Goal: Ask a question

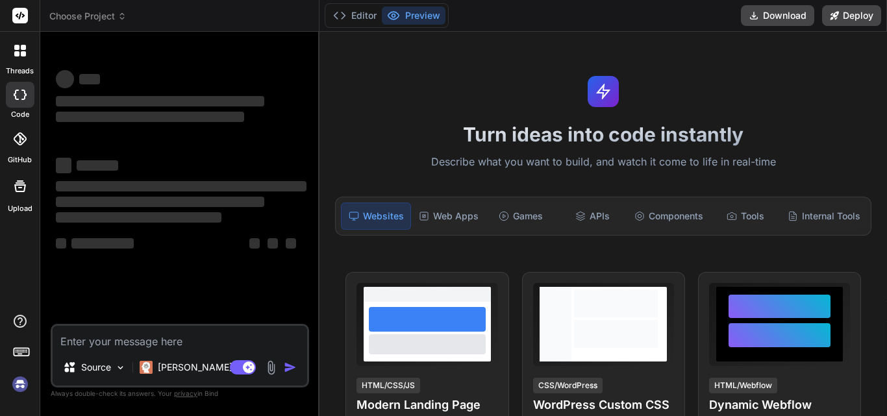
type textarea "x"
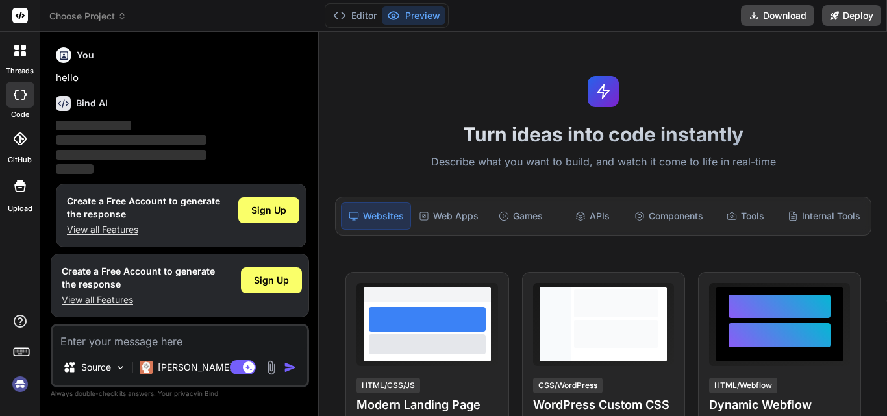
scroll to position [6, 0]
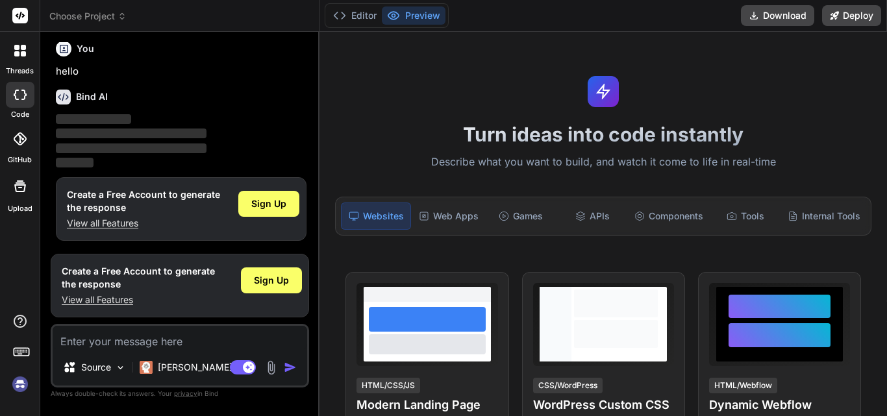
click at [136, 349] on textarea at bounding box center [180, 337] width 254 height 23
click at [267, 195] on div "Sign Up" at bounding box center [268, 204] width 61 height 26
